Goal: Task Accomplishment & Management: Complete application form

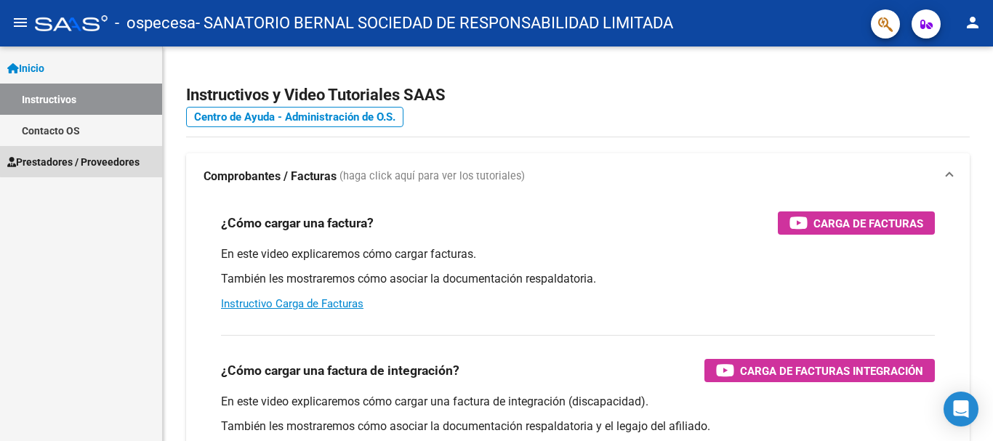
click at [87, 161] on span "Prestadores / Proveedores" at bounding box center [73, 162] width 132 height 16
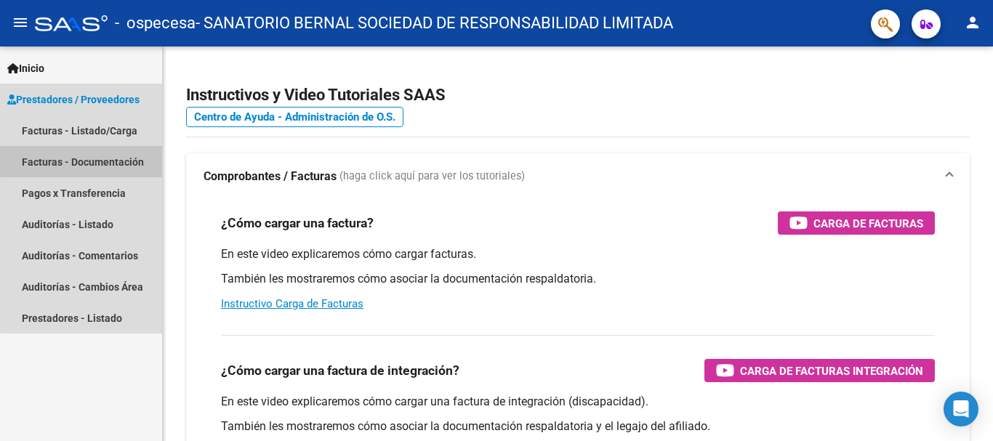
click at [87, 161] on link "Facturas - Documentación" at bounding box center [81, 161] width 162 height 31
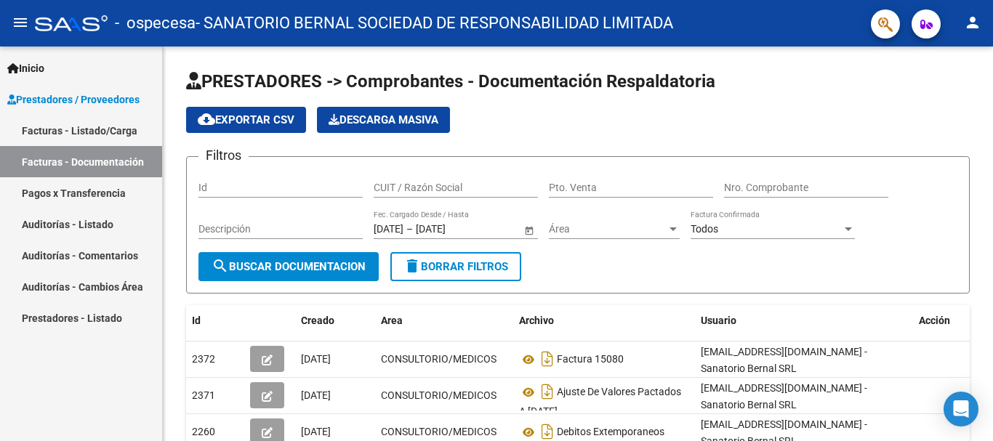
click at [89, 116] on link "Facturas - Listado/Carga" at bounding box center [81, 130] width 162 height 31
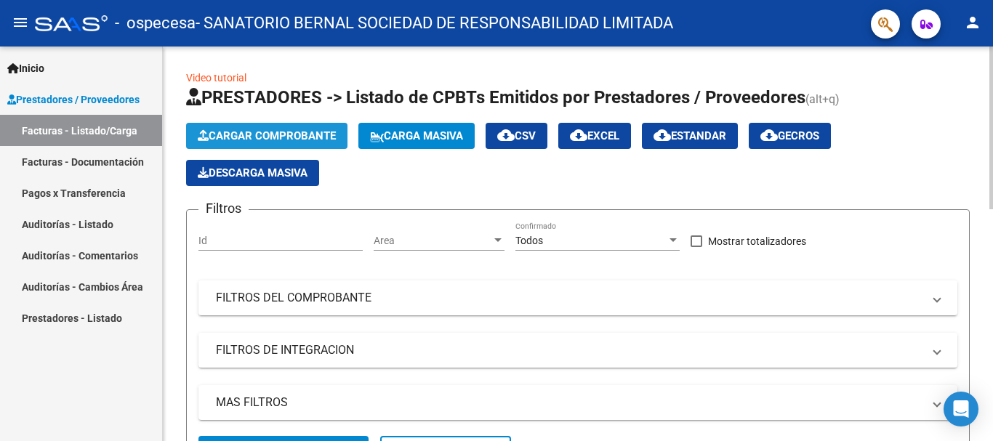
click at [269, 129] on button "Cargar Comprobante" at bounding box center [266, 136] width 161 height 26
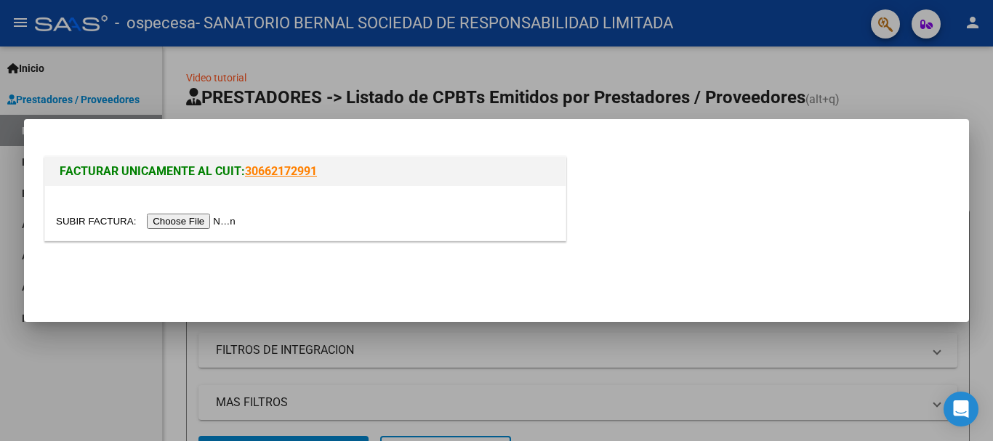
click at [165, 222] on input "file" at bounding box center [148, 221] width 184 height 15
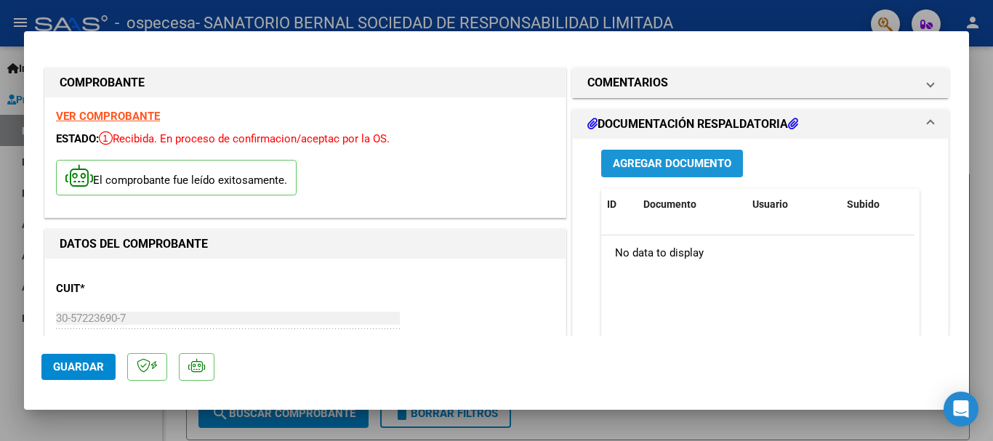
click at [661, 166] on span "Agregar Documento" at bounding box center [672, 164] width 118 height 13
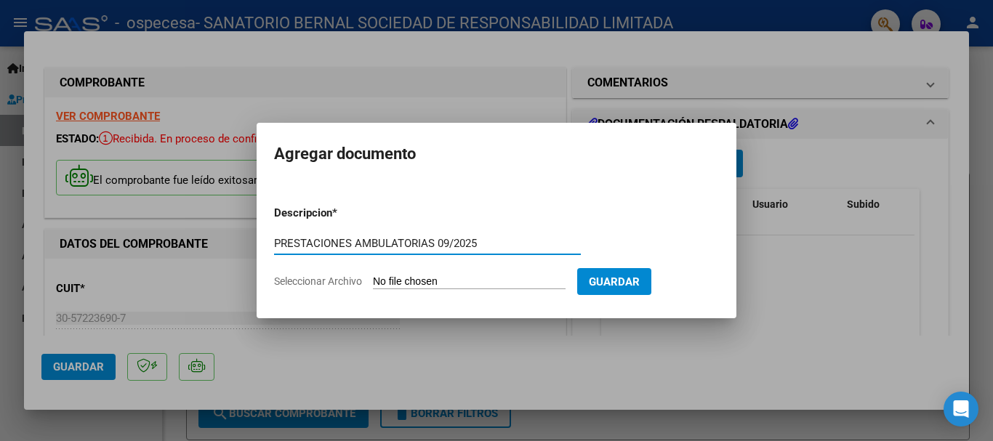
type input "PRESTACIONES AMBULATORIAS 09/2025"
click at [349, 282] on span "Seleccionar Archivo" at bounding box center [318, 281] width 88 height 12
click at [373, 282] on input "Seleccionar Archivo" at bounding box center [469, 282] width 193 height 14
type input "C:\fakepath\FACT 15081.pdf"
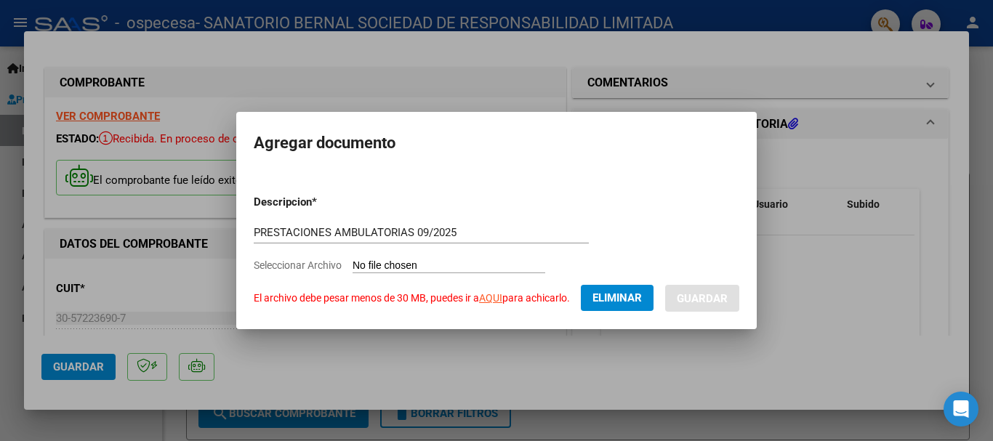
click at [604, 305] on button "Eliminar" at bounding box center [617, 298] width 73 height 26
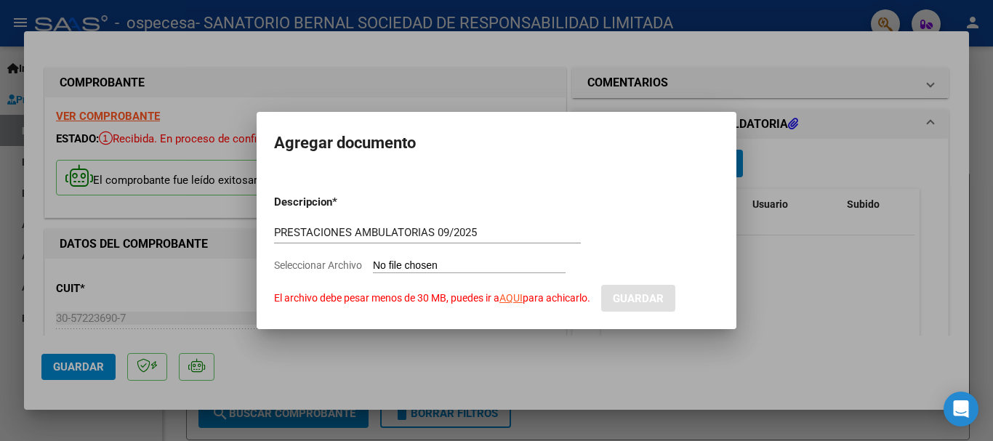
click at [387, 265] on input "Seleccionar Archivo El archivo debe pesar menos de 30 MB, puedes ir a AQUI para…" at bounding box center [469, 267] width 193 height 14
type input "C:\fakepath\FACT 15081_compressed.pdf"
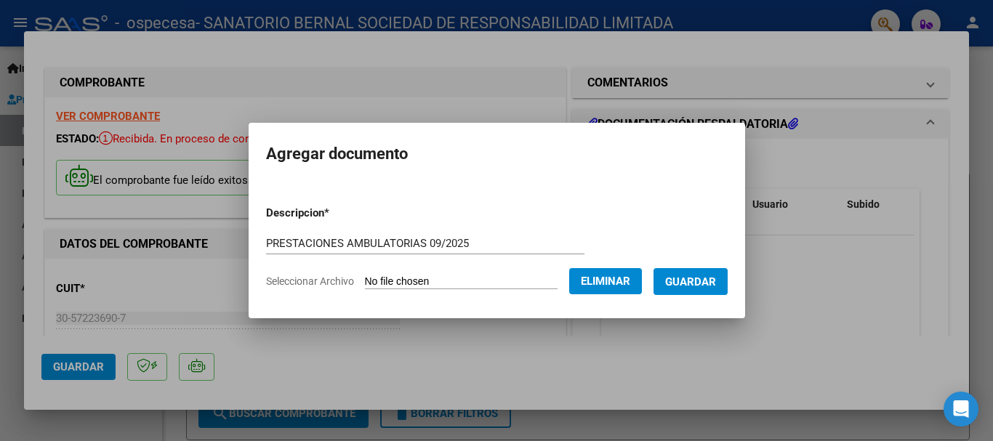
click at [698, 283] on span "Guardar" at bounding box center [690, 281] width 51 height 13
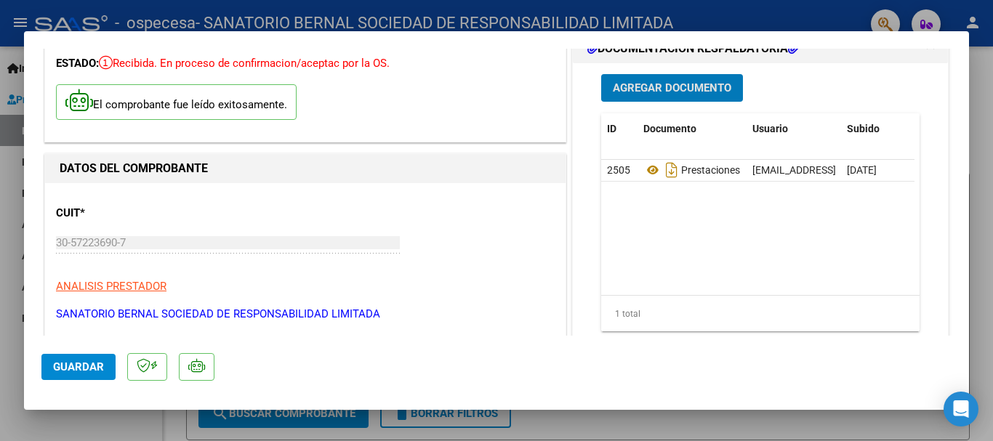
scroll to position [145, 0]
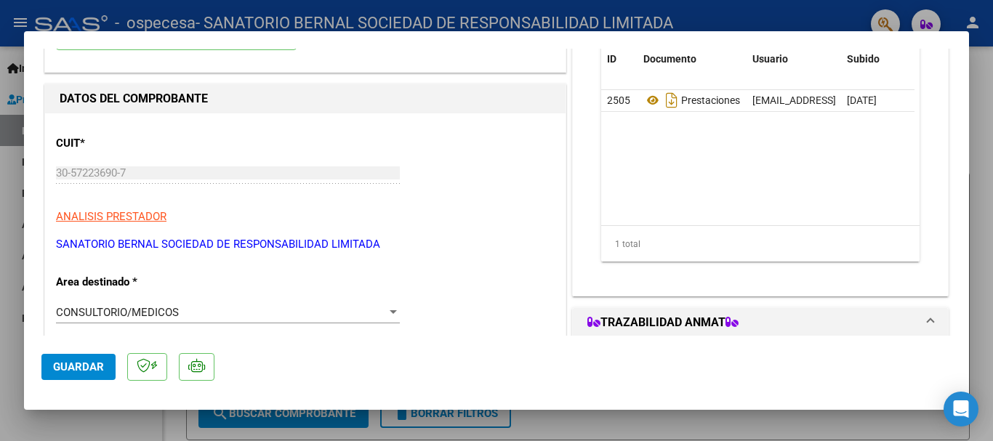
click at [73, 371] on span "Guardar" at bounding box center [78, 367] width 51 height 13
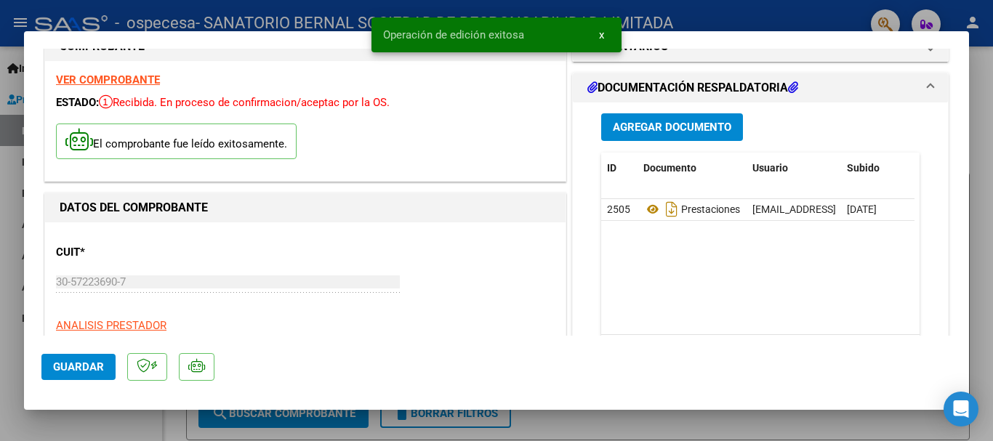
scroll to position [0, 0]
